Goal: Check status

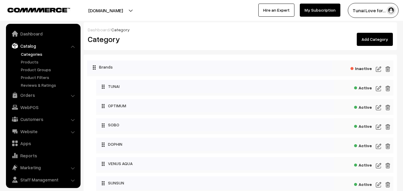
scroll to position [15, 0]
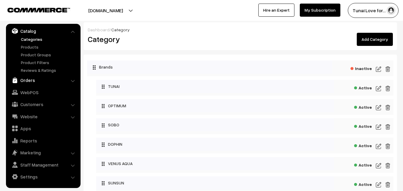
click at [37, 83] on link "Orders" at bounding box center [42, 80] width 71 height 11
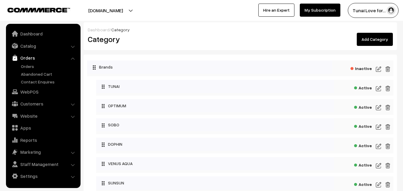
scroll to position [0, 0]
click at [29, 66] on link "Orders" at bounding box center [48, 66] width 59 height 6
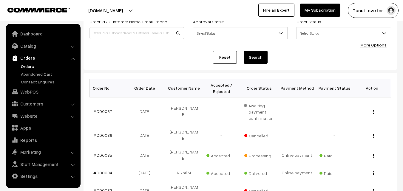
scroll to position [60, 0]
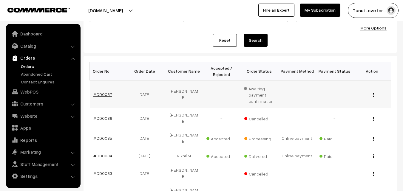
click at [100, 94] on link "#OD0037" at bounding box center [102, 94] width 19 height 5
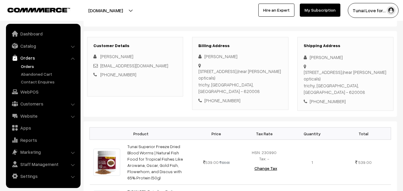
scroll to position [60, 0]
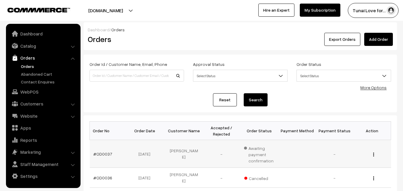
scroll to position [60, 0]
